Goal: Find specific page/section: Find specific page/section

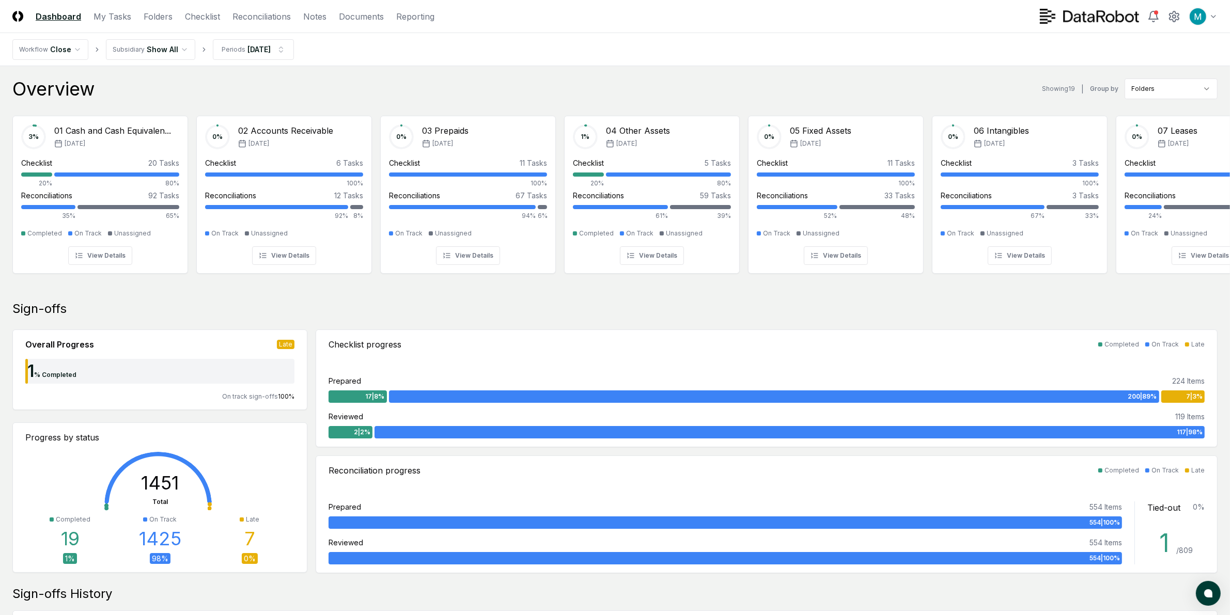
click at [274, 26] on header "CloseCore Dashboard My Tasks Folders Checklist Reconciliations Notes Documents …" at bounding box center [615, 16] width 1230 height 33
click at [274, 14] on link "Reconciliations" at bounding box center [261, 16] width 58 height 12
